Goal: Register for event/course

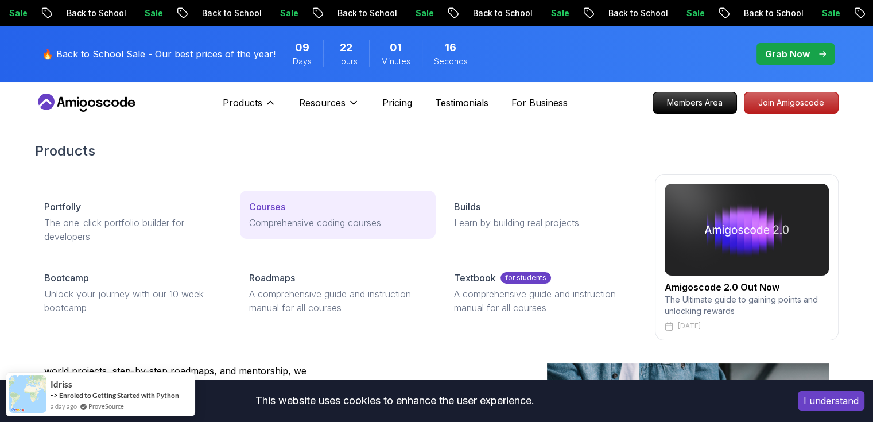
click at [289, 206] on div "Courses" at bounding box center [337, 207] width 177 height 14
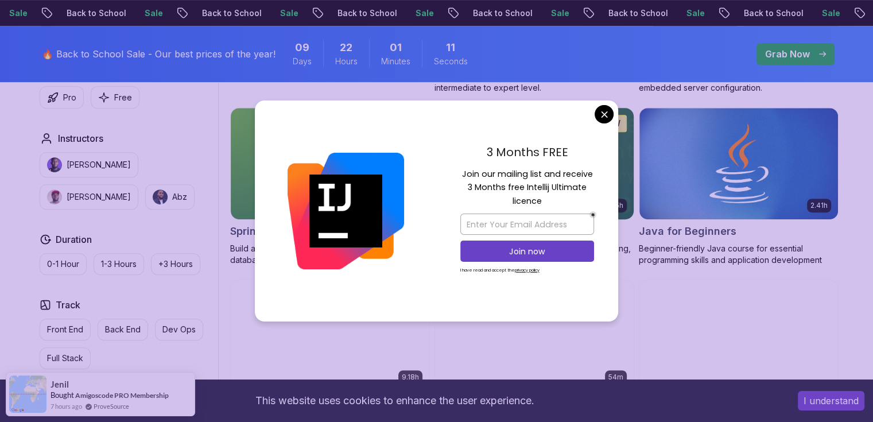
scroll to position [520, 0]
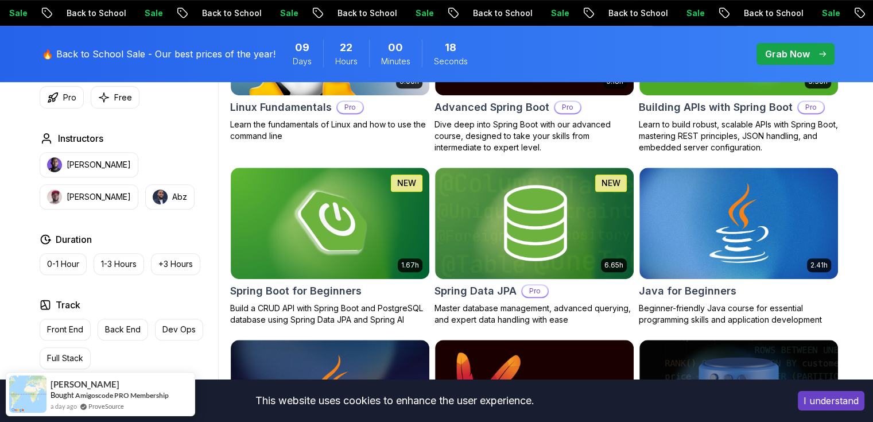
scroll to position [456, 0]
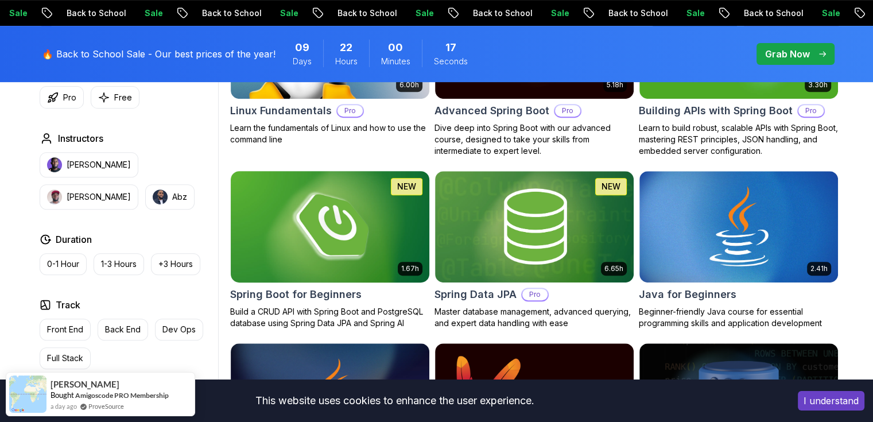
click at [362, 236] on img at bounding box center [330, 226] width 208 height 117
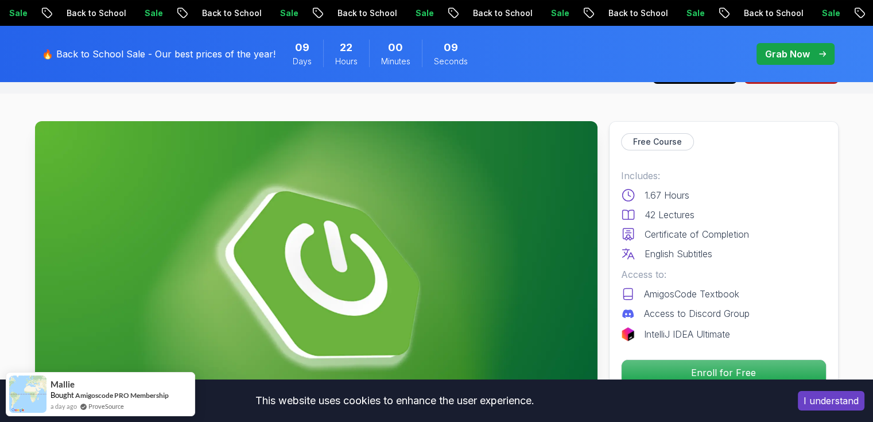
scroll to position [29, 0]
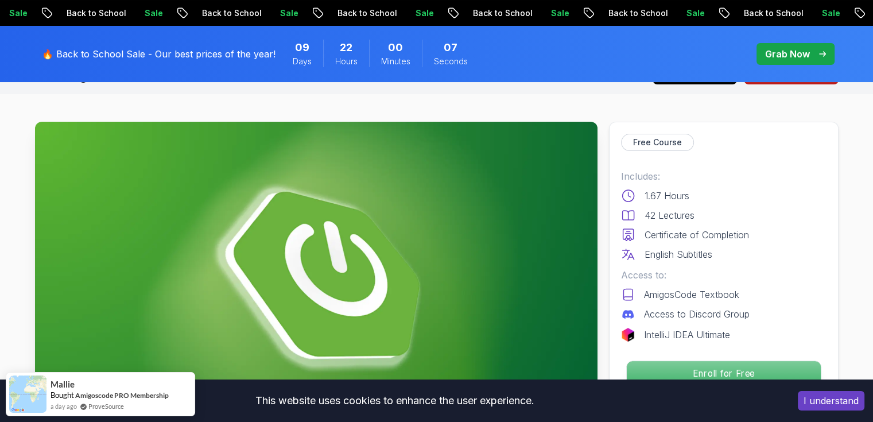
click at [675, 373] on p "Enroll for Free" at bounding box center [723, 373] width 194 height 24
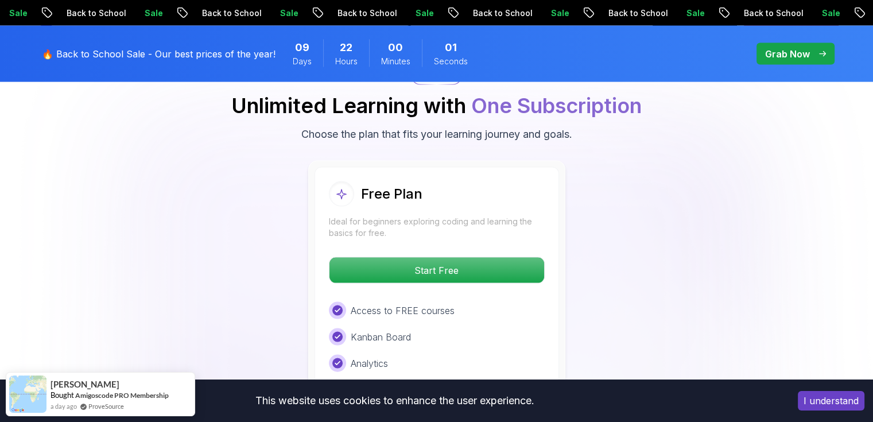
scroll to position [2358, 0]
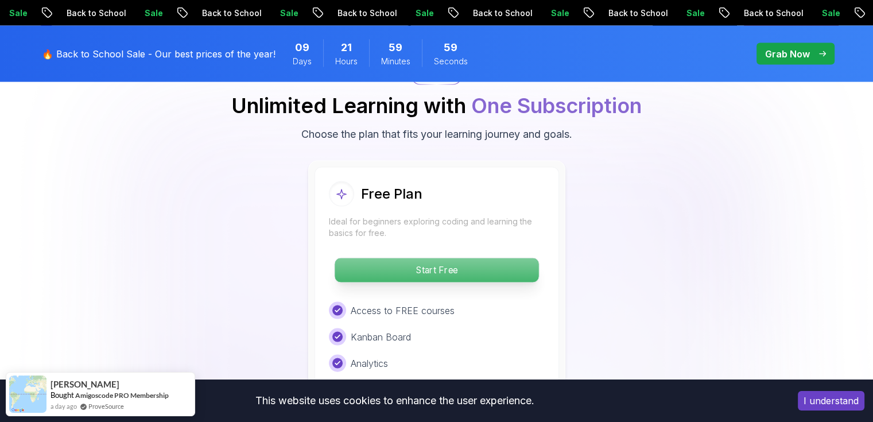
click at [433, 258] on p "Start Free" at bounding box center [437, 270] width 204 height 24
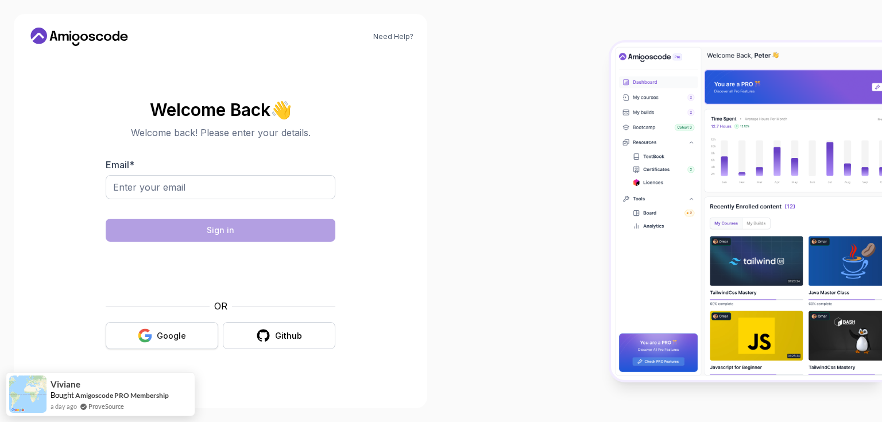
click at [161, 335] on div "Google" at bounding box center [171, 335] width 29 height 11
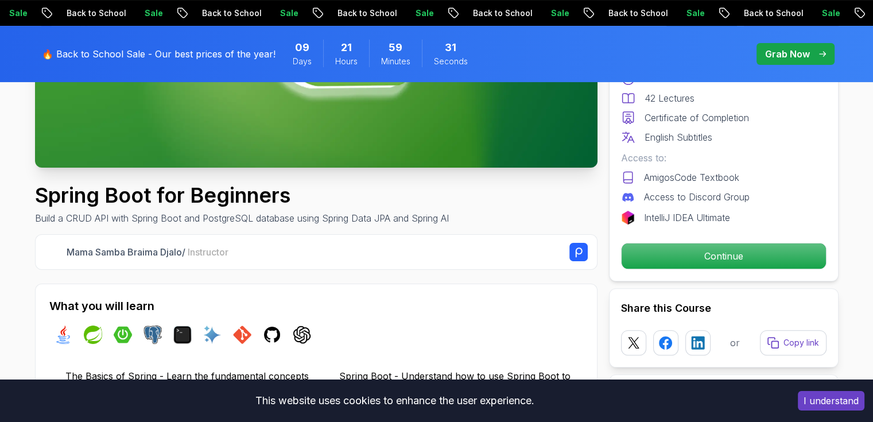
scroll to position [303, 0]
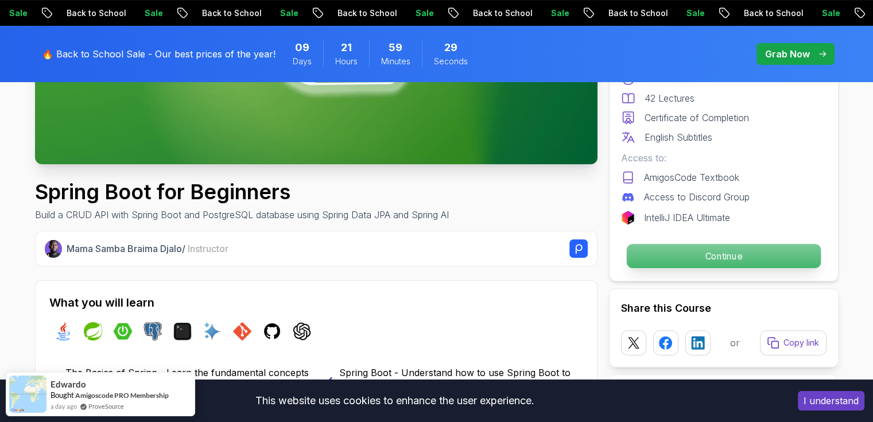
click at [736, 251] on p "Continue" at bounding box center [723, 256] width 194 height 24
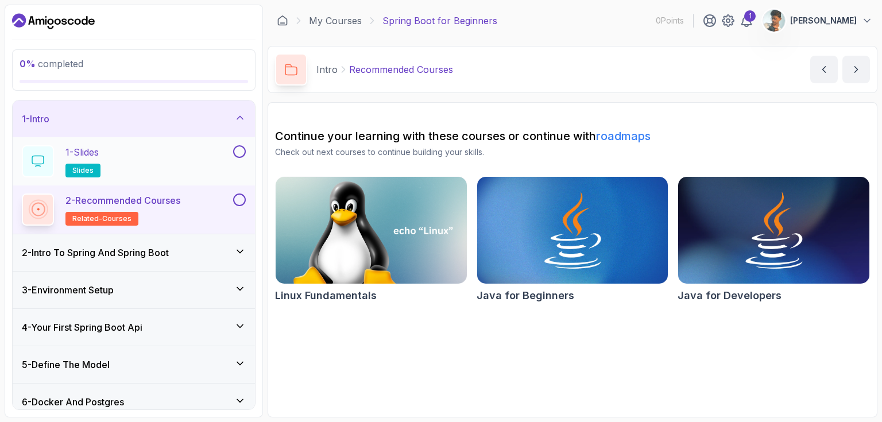
click at [121, 151] on div "1 - Slides slides" at bounding box center [126, 161] width 209 height 32
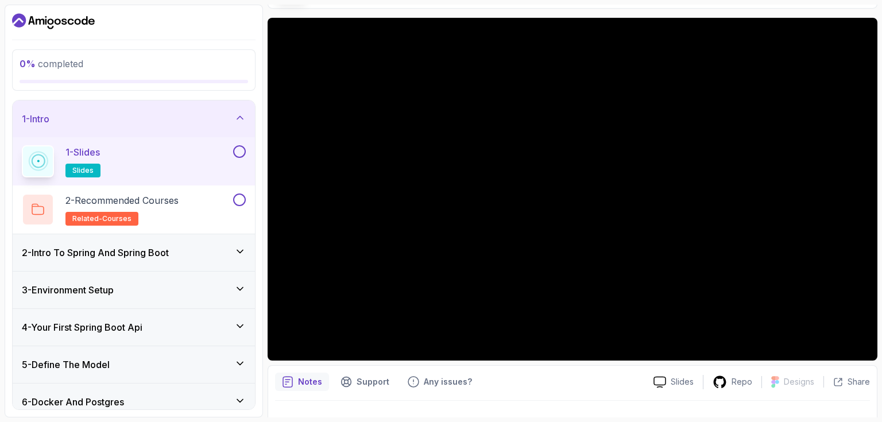
scroll to position [84, 0]
click at [236, 145] on div at bounding box center [238, 151] width 15 height 13
click at [239, 150] on button at bounding box center [239, 151] width 13 height 13
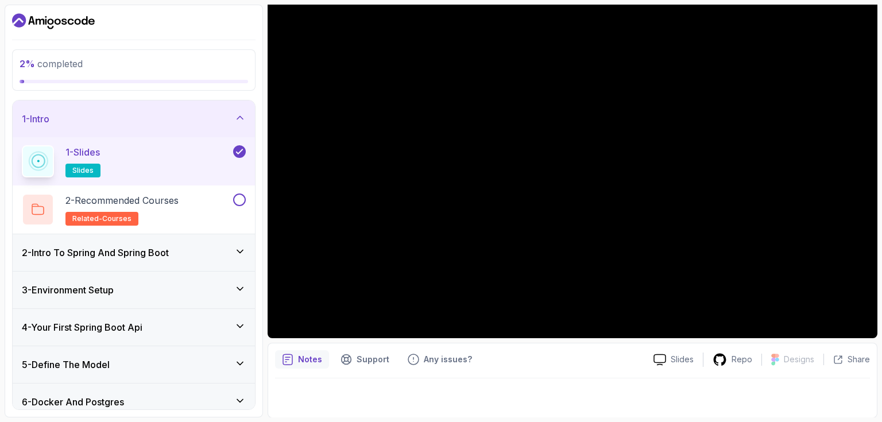
scroll to position [106, 0]
click at [300, 361] on p "Notes" at bounding box center [310, 359] width 24 height 11
click at [308, 360] on p "Notes" at bounding box center [310, 359] width 24 height 11
click at [306, 361] on p "Notes" at bounding box center [310, 359] width 24 height 11
click at [298, 358] on p "Notes" at bounding box center [310, 359] width 24 height 11
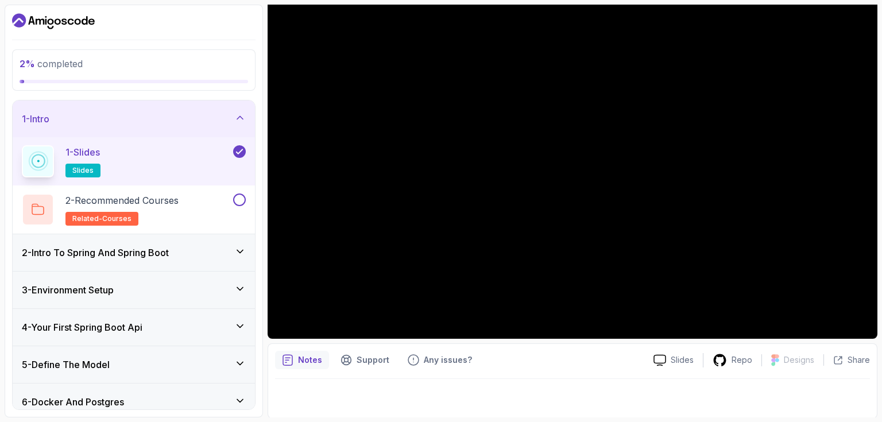
scroll to position [107, 0]
click at [298, 358] on p "Notes" at bounding box center [310, 359] width 24 height 11
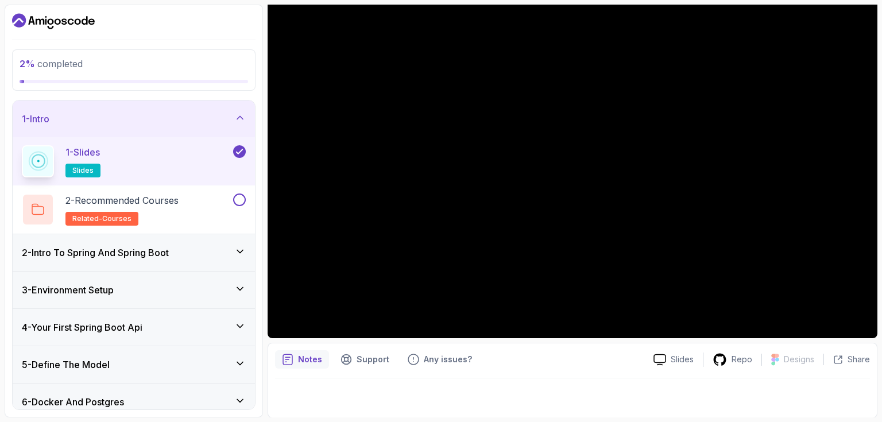
click at [298, 358] on p "Notes" at bounding box center [310, 359] width 24 height 11
click at [135, 196] on p "2 - Recommended Courses" at bounding box center [121, 200] width 113 height 14
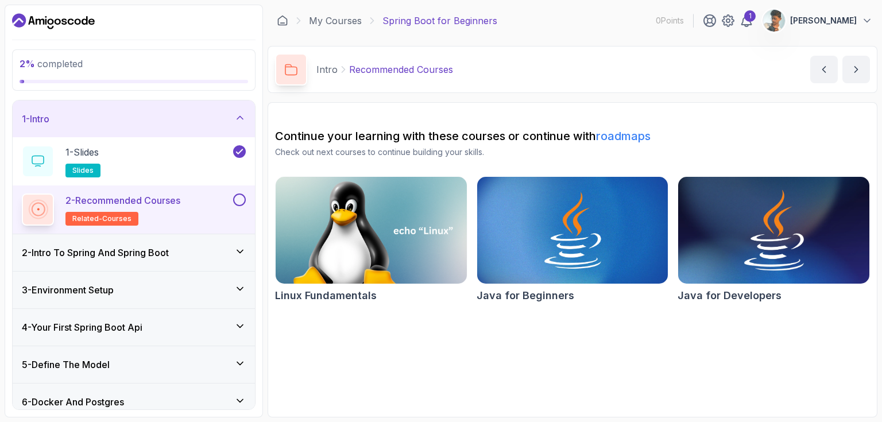
click at [716, 179] on img at bounding box center [773, 230] width 200 height 112
click at [243, 197] on button at bounding box center [239, 199] width 13 height 13
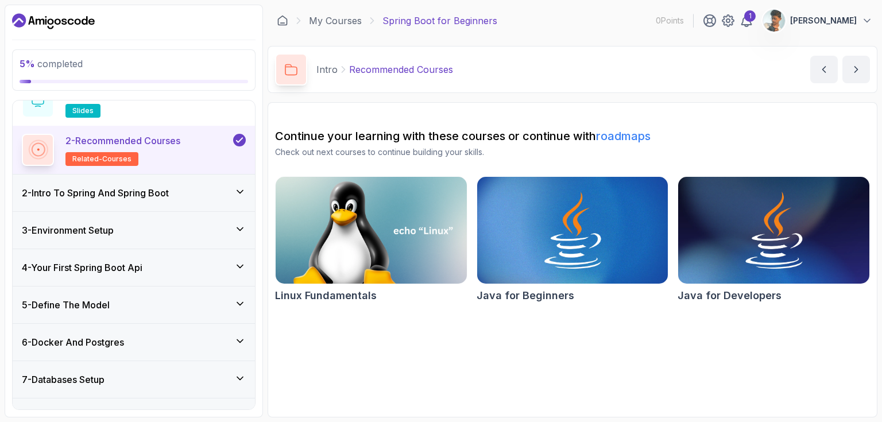
scroll to position [61, 0]
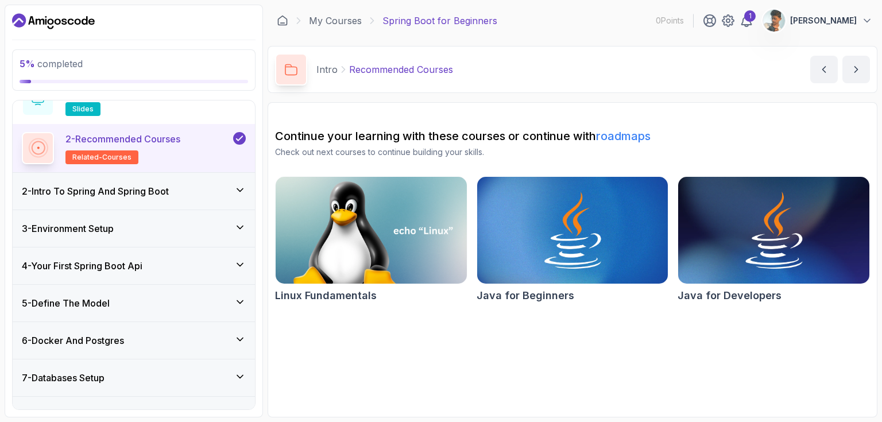
click at [150, 179] on div "2 - Intro To Spring And Spring Boot" at bounding box center [134, 191] width 242 height 37
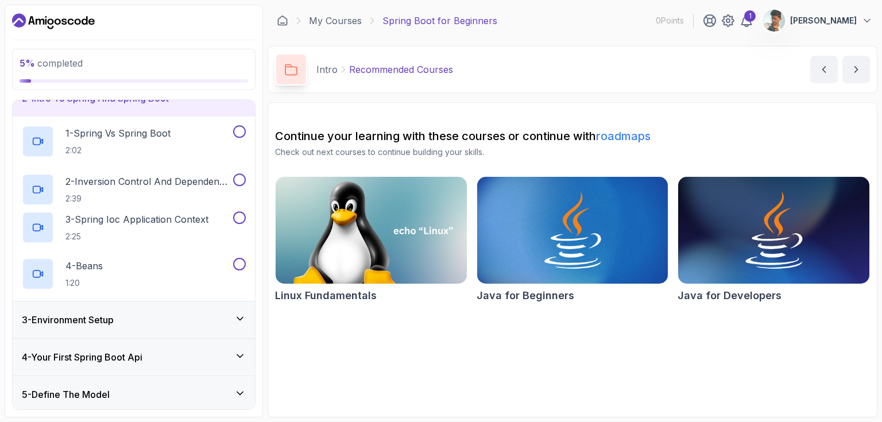
scroll to position [41, 0]
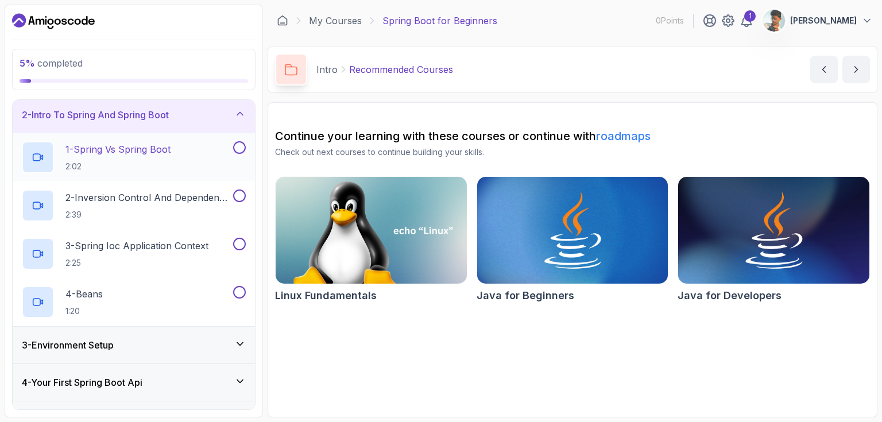
click at [147, 154] on p "1 - Spring Vs Spring Boot" at bounding box center [117, 149] width 105 height 14
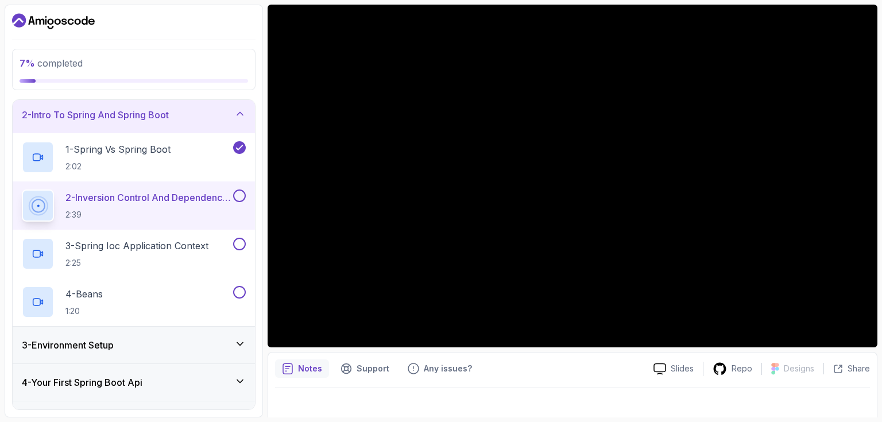
scroll to position [98, 0]
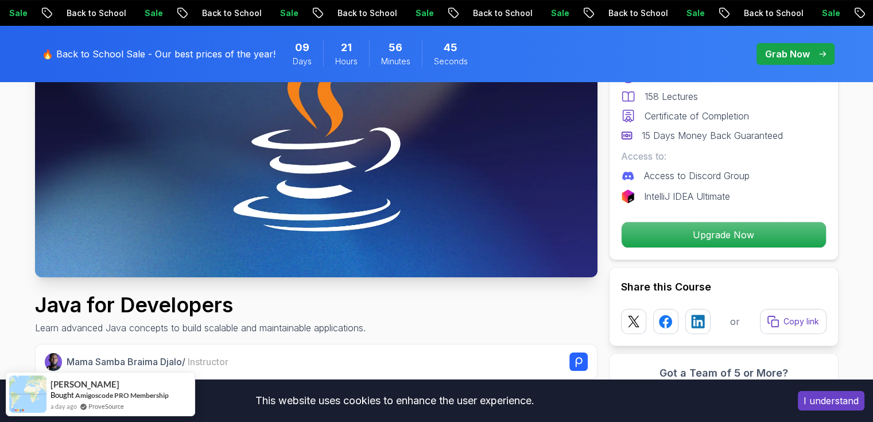
scroll to position [191, 0]
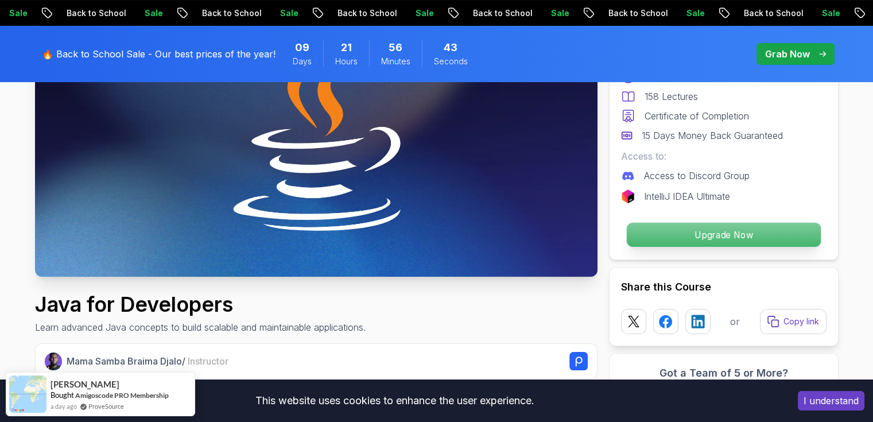
click at [665, 231] on p "Upgrade Now" at bounding box center [723, 235] width 194 height 24
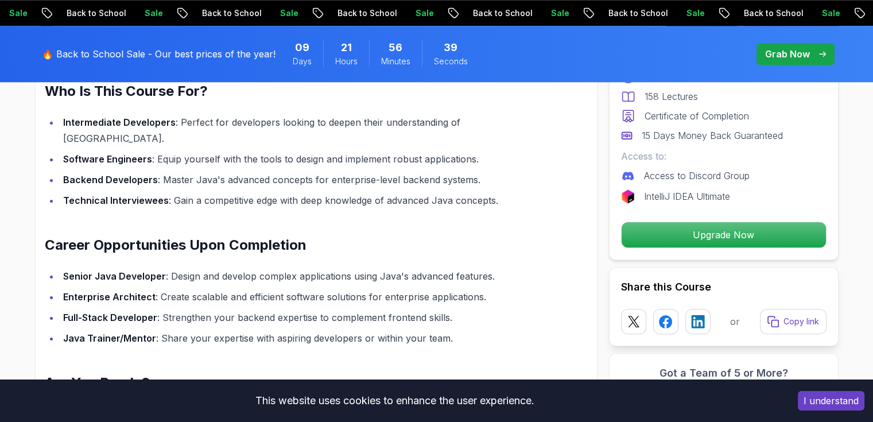
scroll to position [1079, 0]
